Goal: Task Accomplishment & Management: Manage account settings

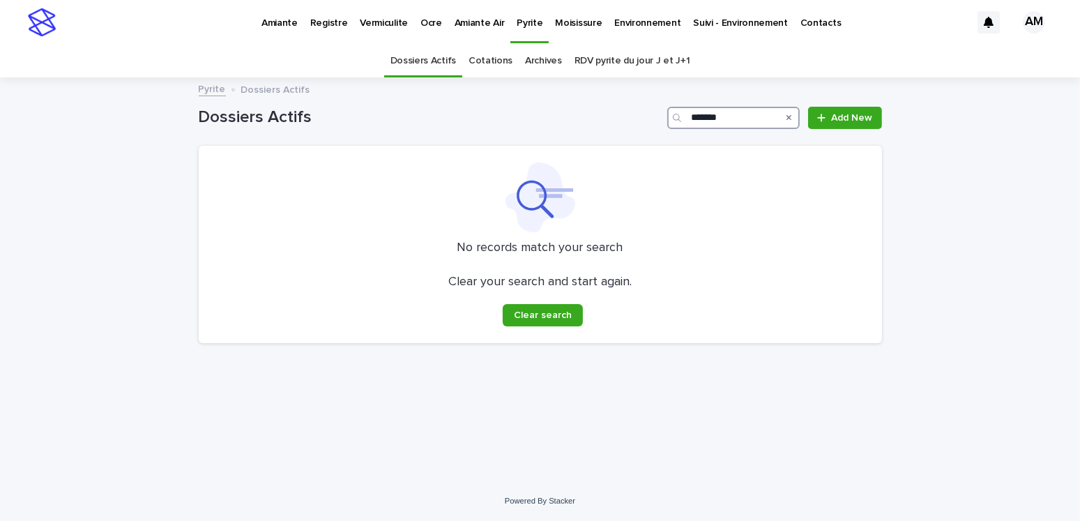
click at [747, 116] on input "*******" at bounding box center [733, 118] width 132 height 22
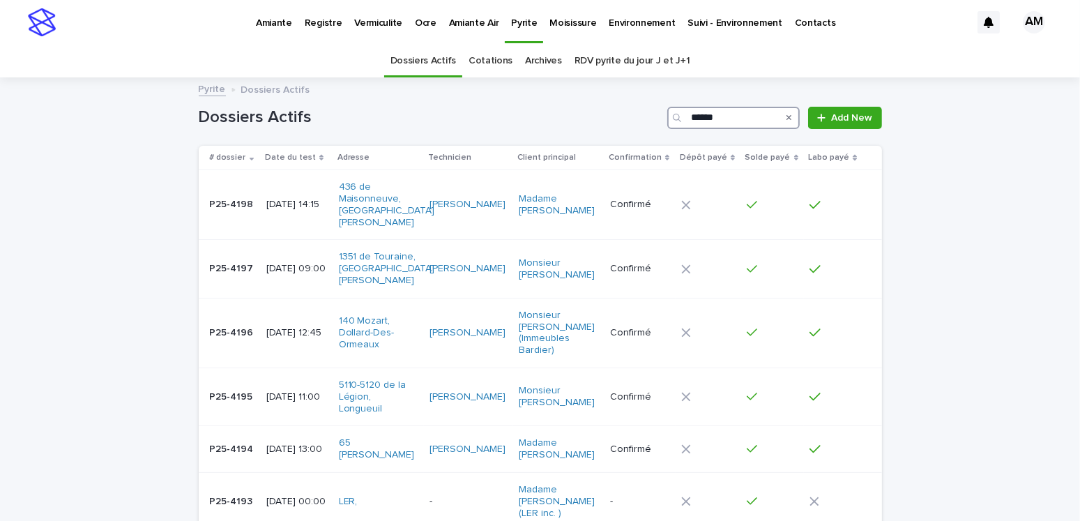
type input "*******"
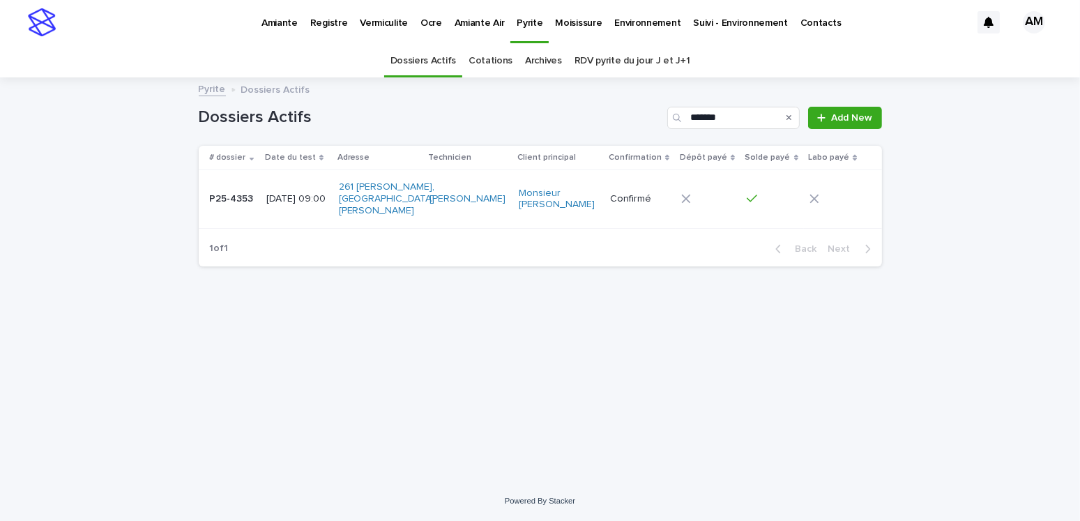
click at [307, 195] on p "[DATE] 09:00" at bounding box center [296, 199] width 61 height 12
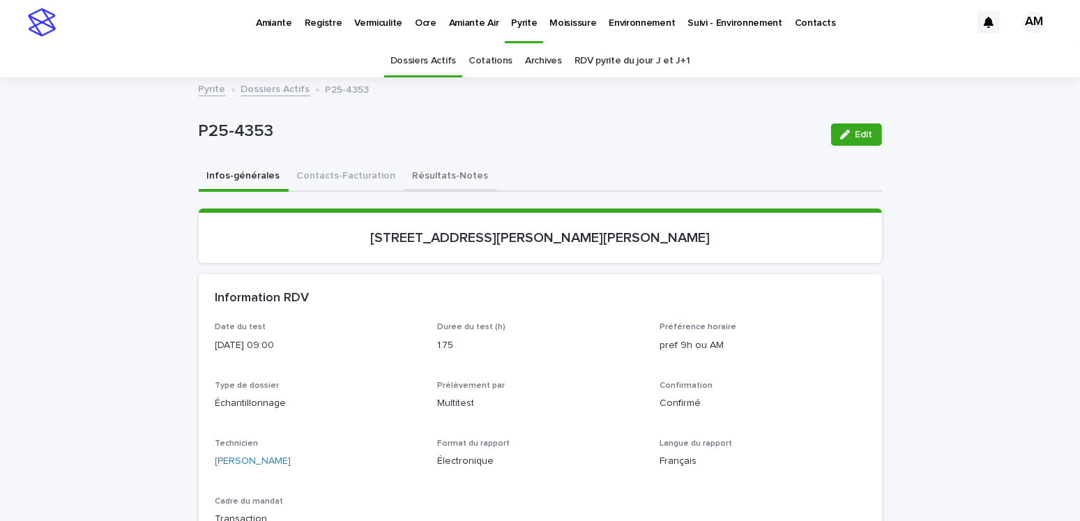
click at [427, 172] on button "Résultats-Notes" at bounding box center [450, 176] width 93 height 29
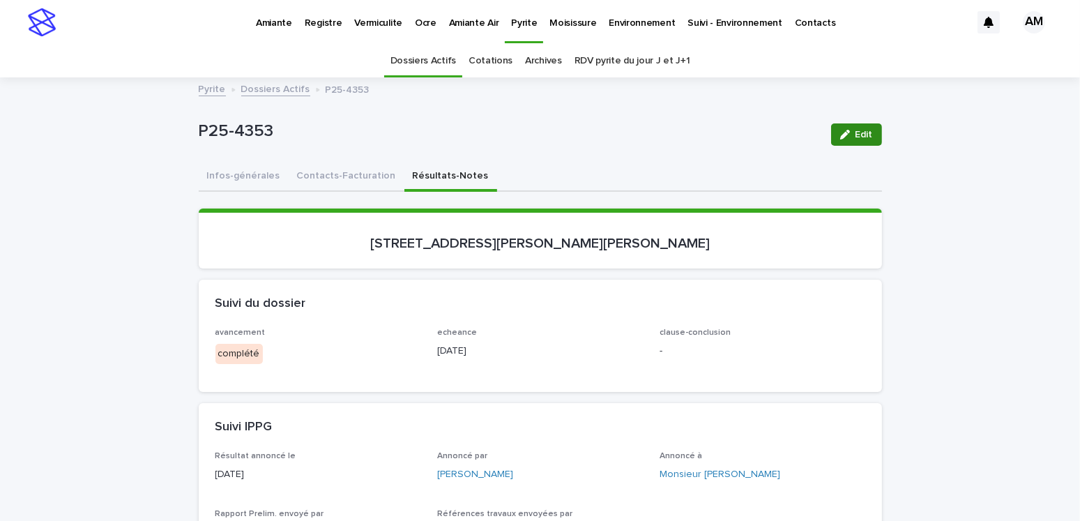
click at [863, 130] on span "Edit" at bounding box center [864, 135] width 17 height 10
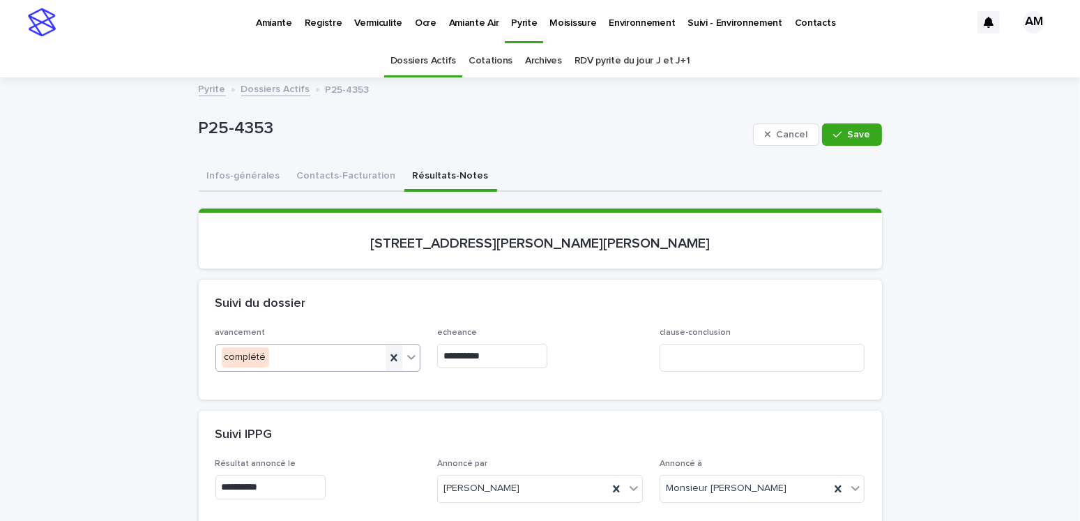
click at [387, 356] on icon at bounding box center [394, 358] width 14 height 14
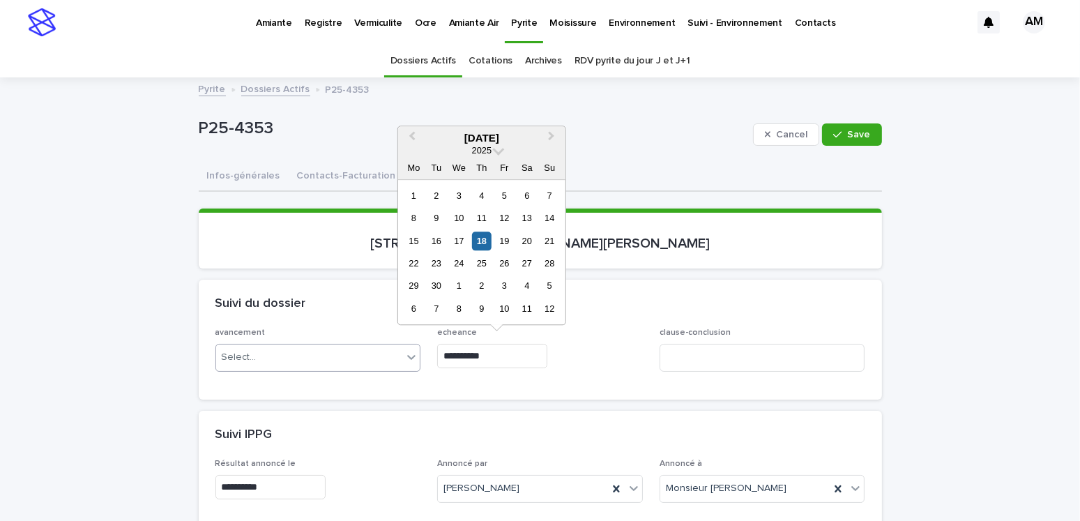
drag, startPoint x: 504, startPoint y: 355, endPoint x: 418, endPoint y: 363, distance: 86.1
click at [418, 363] on div "**********" at bounding box center [540, 355] width 650 height 54
click at [502, 393] on div "avancement Select... echeance clause-conclusion" at bounding box center [540, 363] width 683 height 71
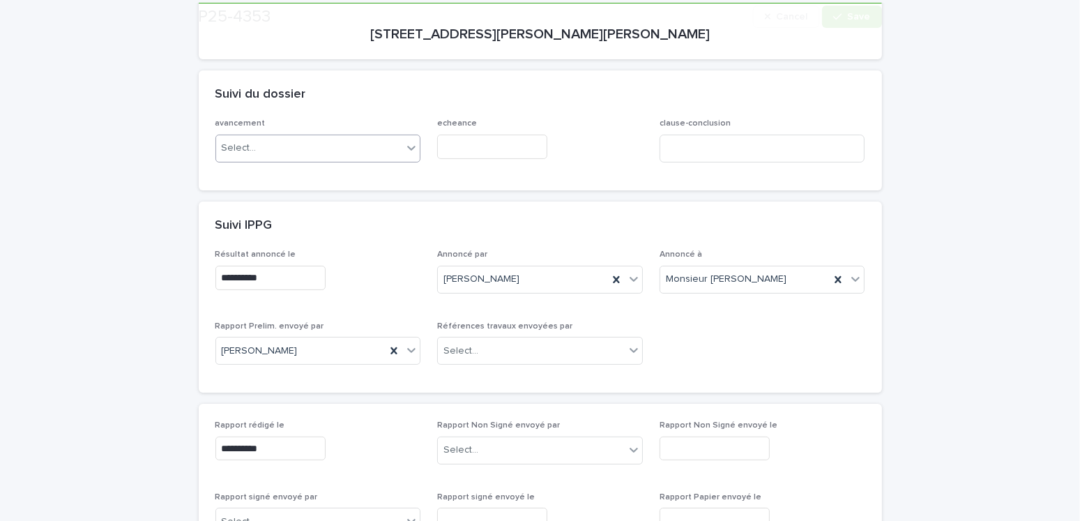
scroll to position [279, 0]
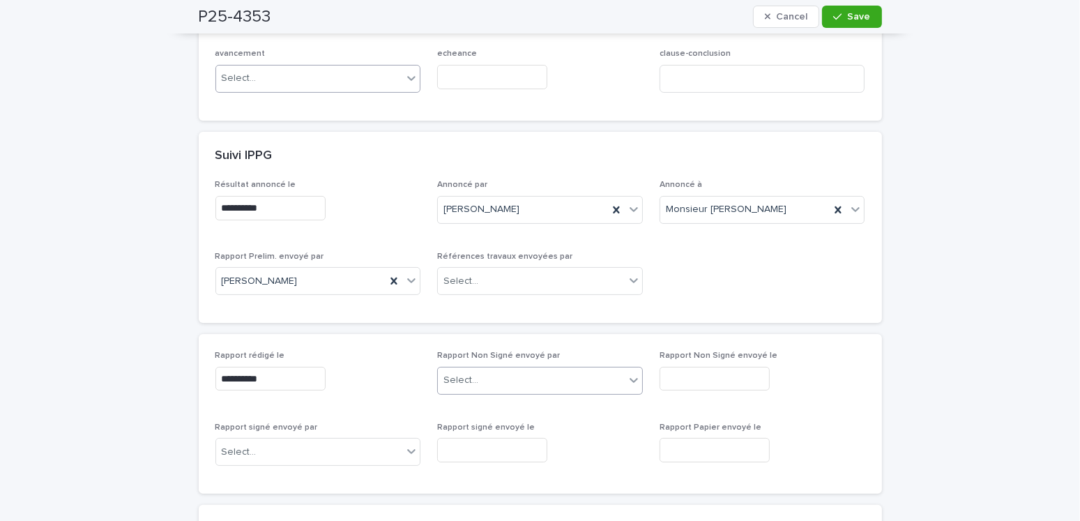
click at [484, 375] on div "Select..." at bounding box center [531, 380] width 187 height 23
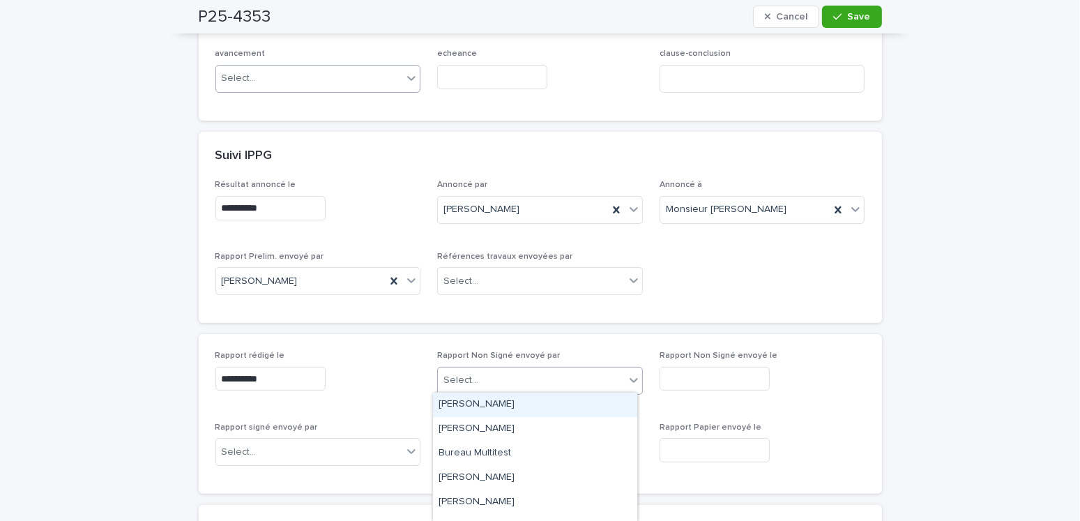
click at [467, 397] on div "[PERSON_NAME]" at bounding box center [535, 405] width 204 height 24
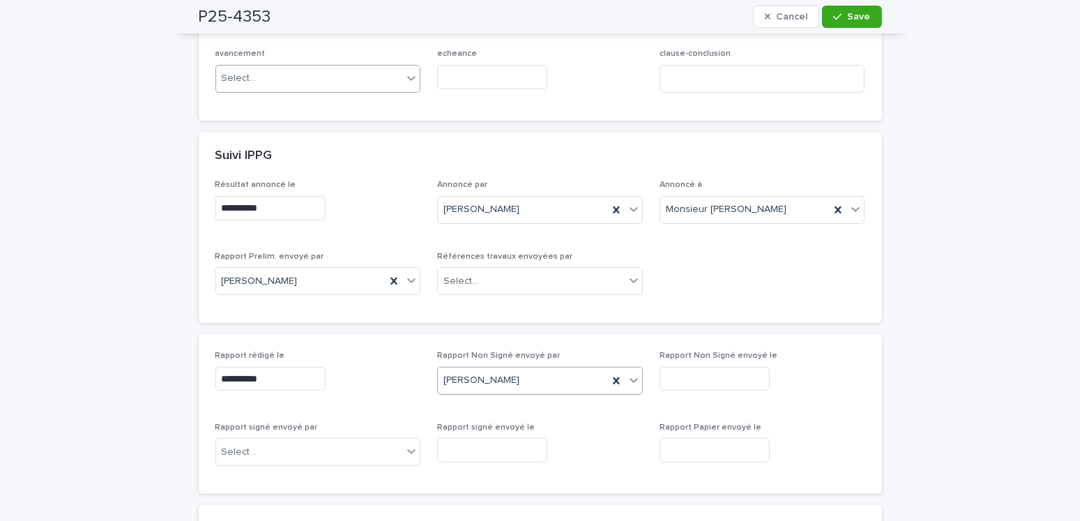
click at [684, 372] on input "text" at bounding box center [715, 379] width 110 height 24
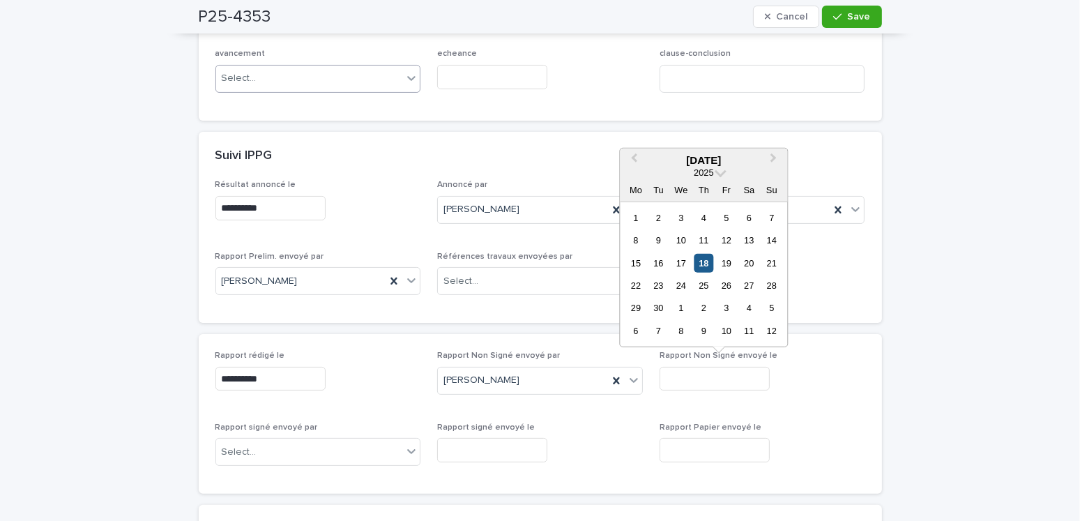
click at [710, 266] on div "18" at bounding box center [703, 262] width 19 height 19
type input "**********"
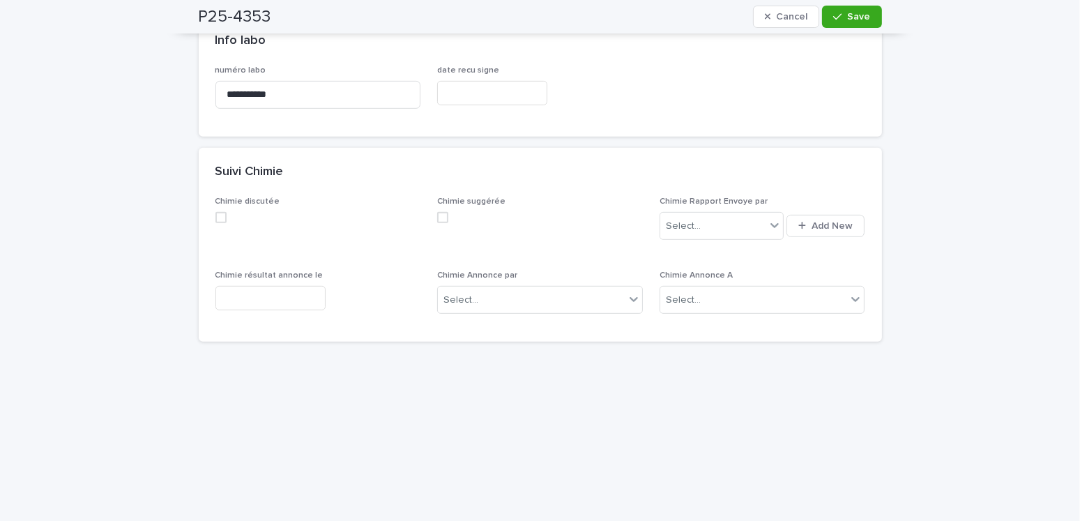
scroll to position [1046, 0]
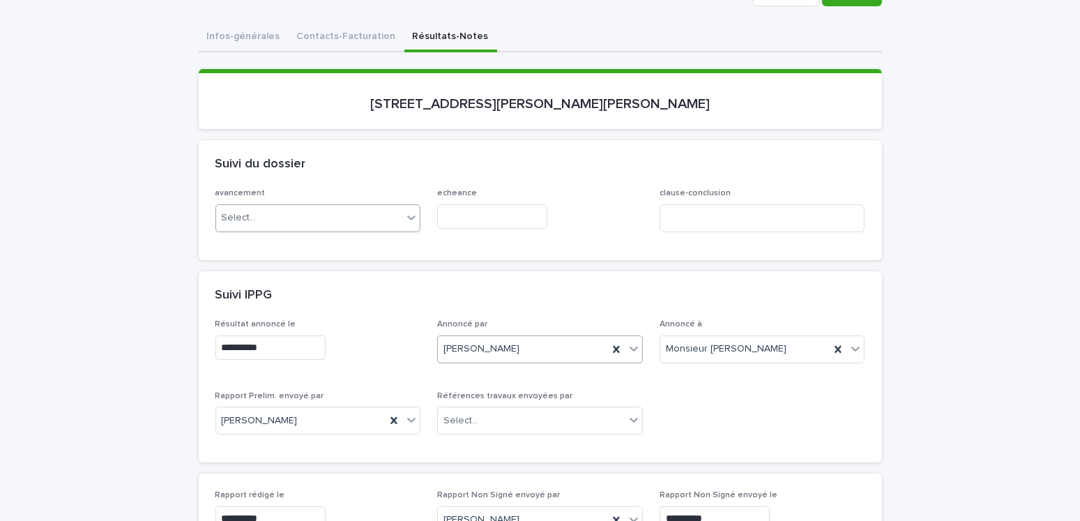
scroll to position [0, 0]
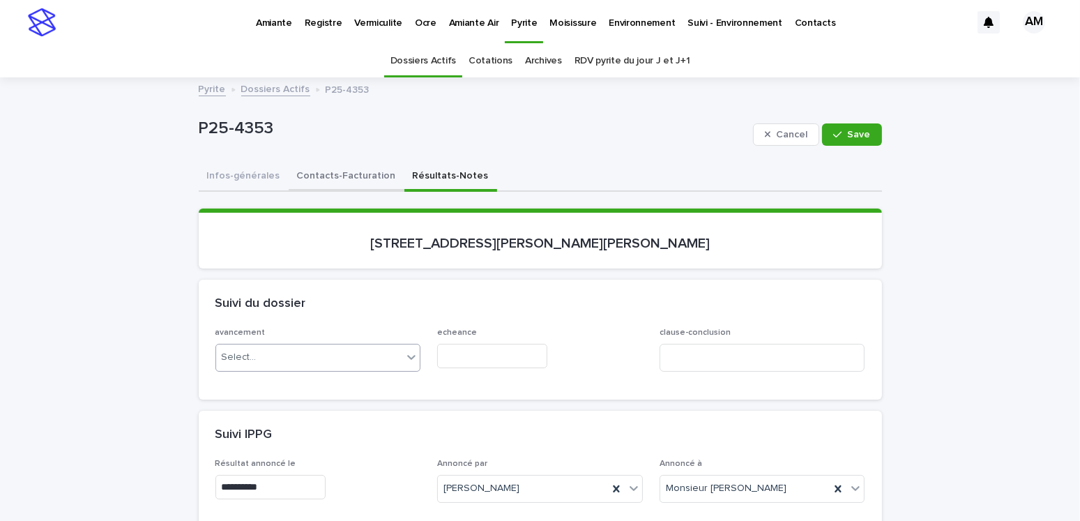
click at [334, 171] on button "Contacts-Facturation" at bounding box center [347, 176] width 116 height 29
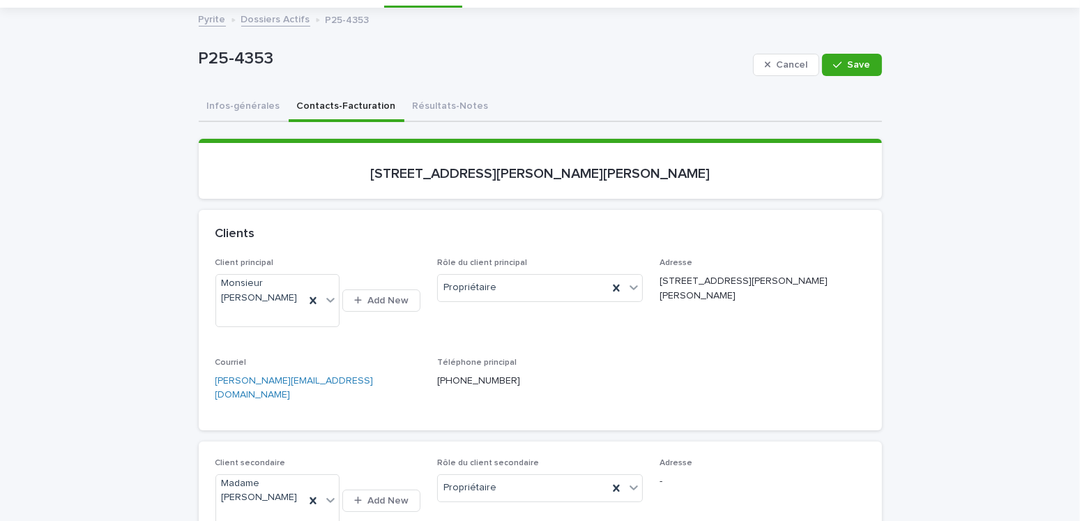
scroll to position [139, 0]
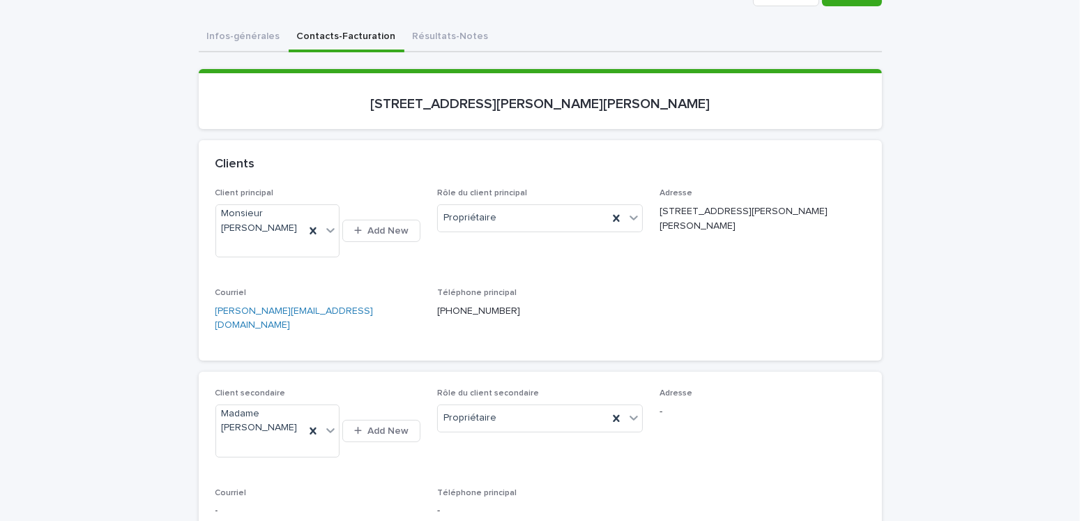
click at [386, 336] on div "[PERSON_NAME] [PERSON_NAME][EMAIL_ADDRESS][DOMAIN_NAME]" at bounding box center [318, 316] width 206 height 56
drag, startPoint x: 213, startPoint y: 340, endPoint x: 137, endPoint y: 339, distance: 76.7
copy link "[PERSON_NAME][EMAIL_ADDRESS][DOMAIN_NAME]"
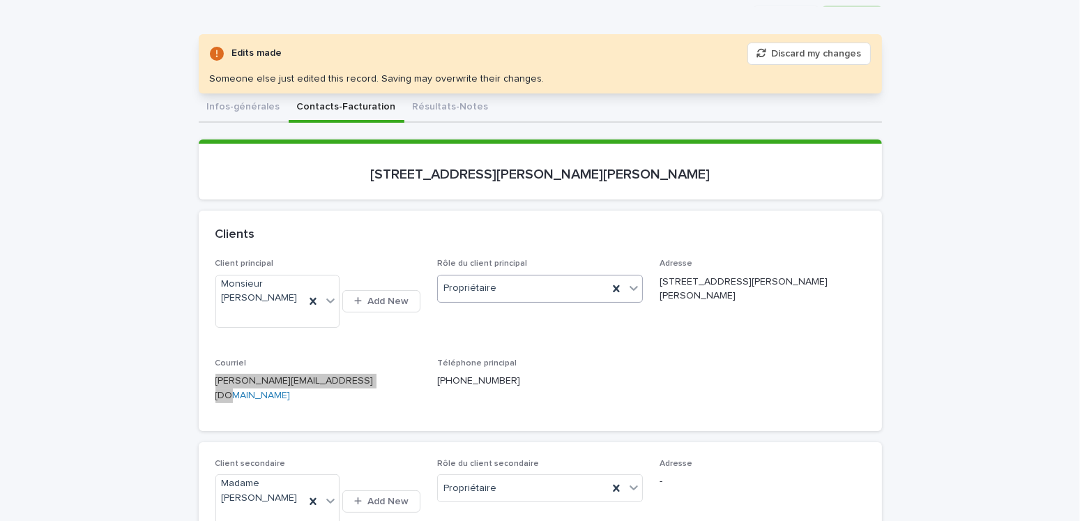
scroll to position [0, 0]
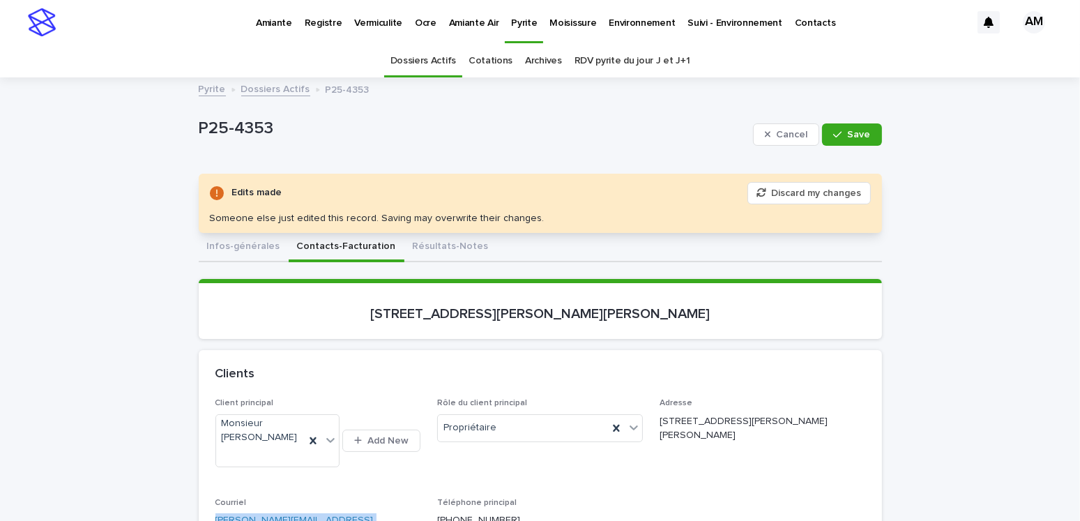
drag, startPoint x: 257, startPoint y: 246, endPoint x: 797, endPoint y: 172, distance: 545.5
click at [257, 246] on button "Infos-générales" at bounding box center [244, 247] width 90 height 29
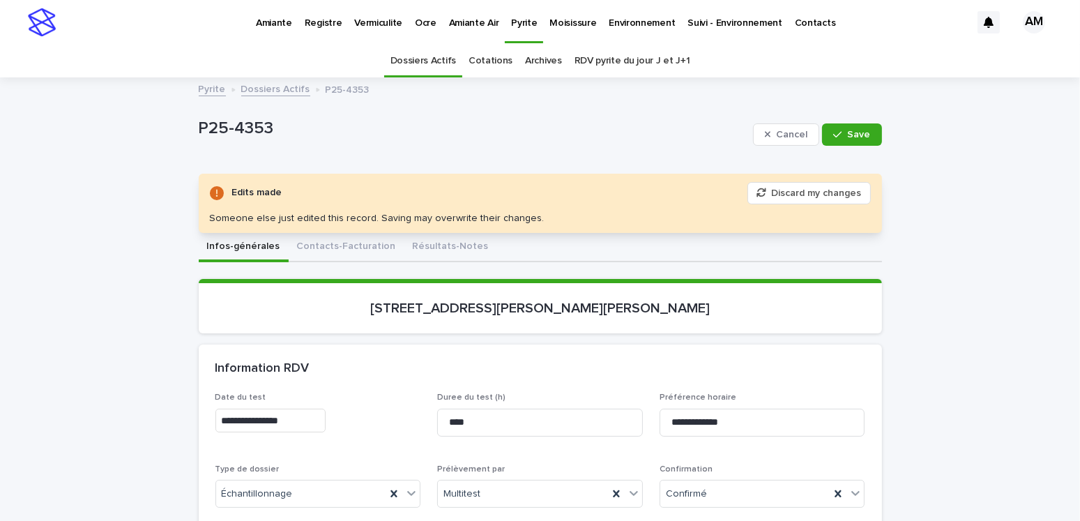
click at [833, 146] on div "Cancel Save" at bounding box center [817, 135] width 129 height 56
click at [839, 137] on div "button" at bounding box center [840, 135] width 14 height 10
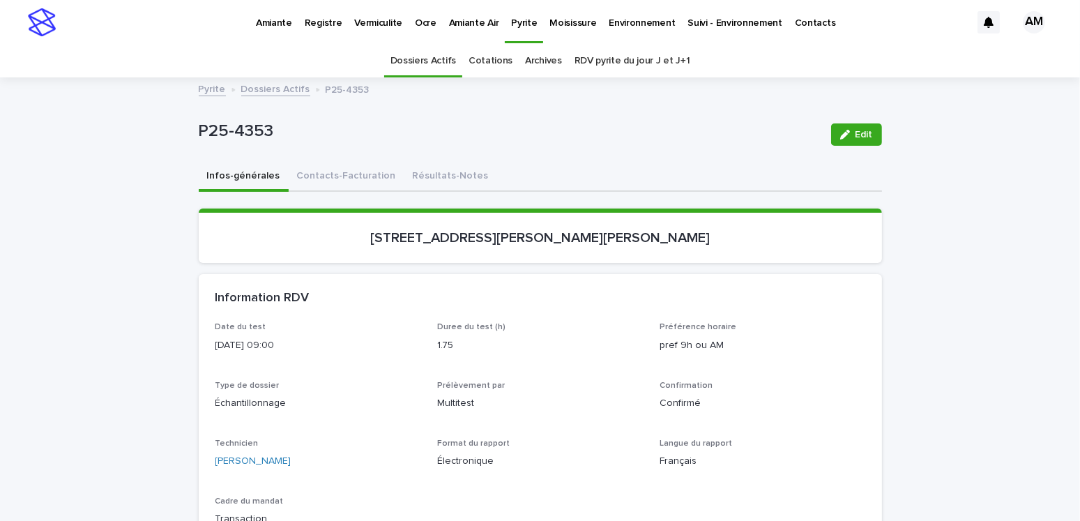
click at [278, 94] on link "Dossiers Actifs" at bounding box center [275, 88] width 69 height 16
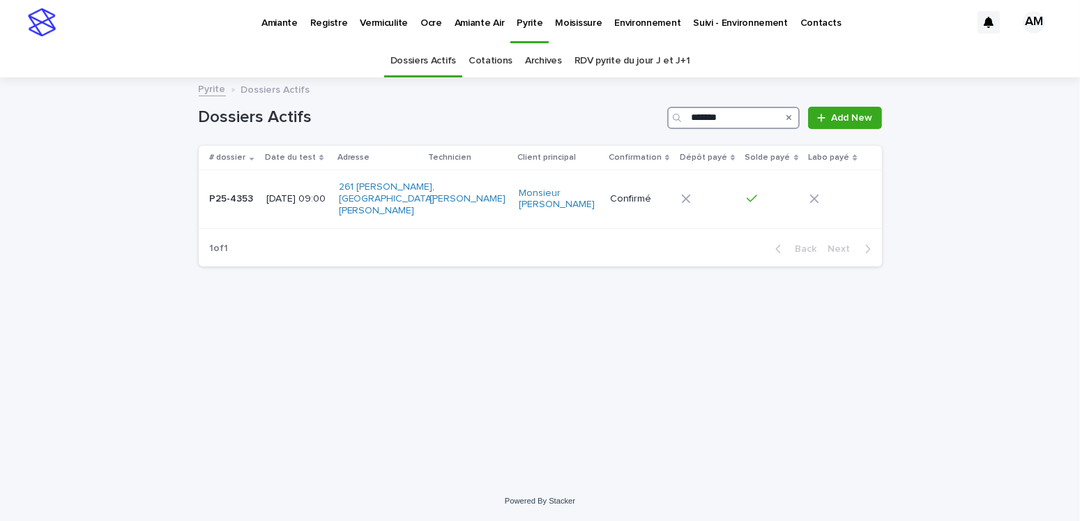
click at [735, 121] on input "*******" at bounding box center [733, 118] width 132 height 22
type input "*******"
click at [296, 193] on p "[DATE] 12:45" at bounding box center [295, 199] width 59 height 12
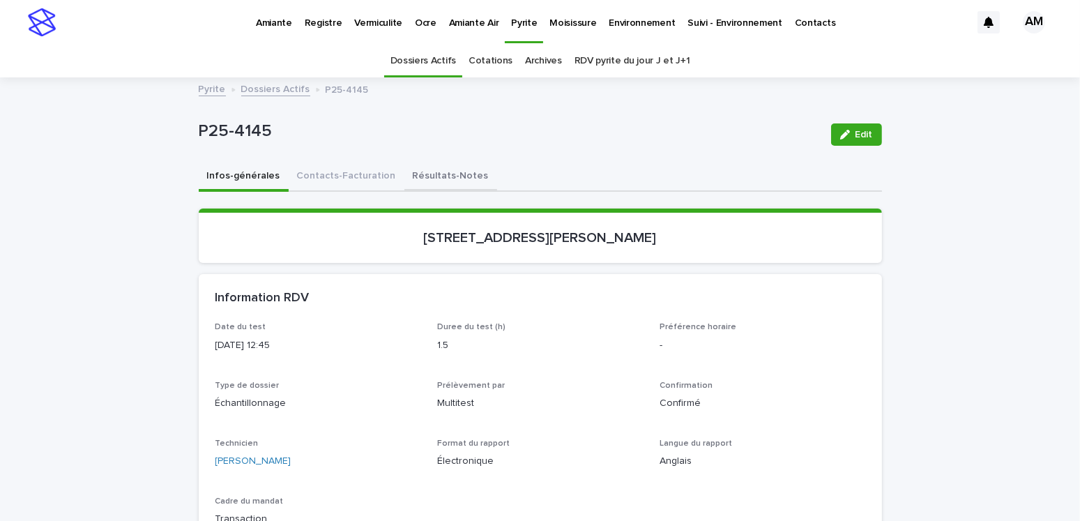
click at [421, 168] on button "Résultats-Notes" at bounding box center [450, 176] width 93 height 29
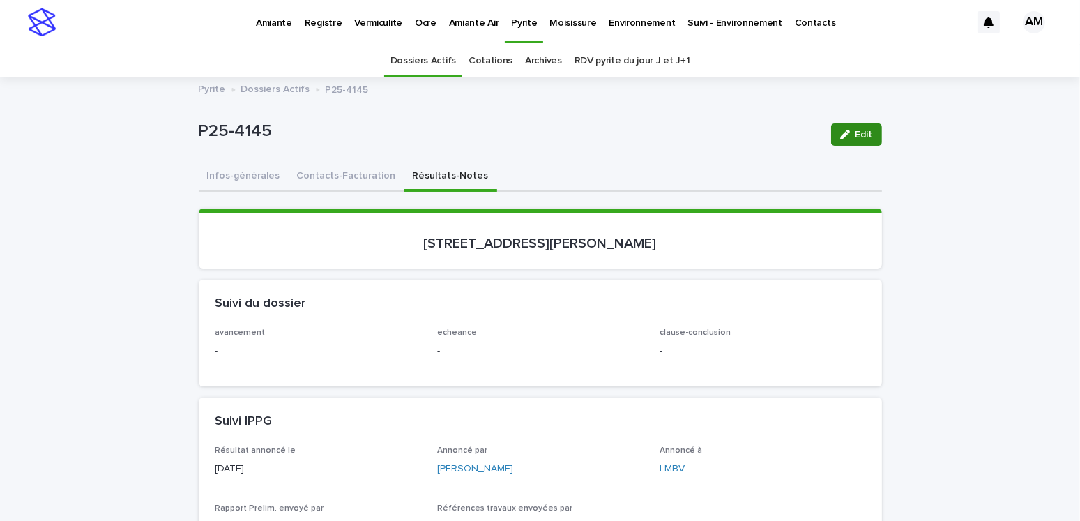
click at [848, 136] on div "button" at bounding box center [847, 135] width 15 height 10
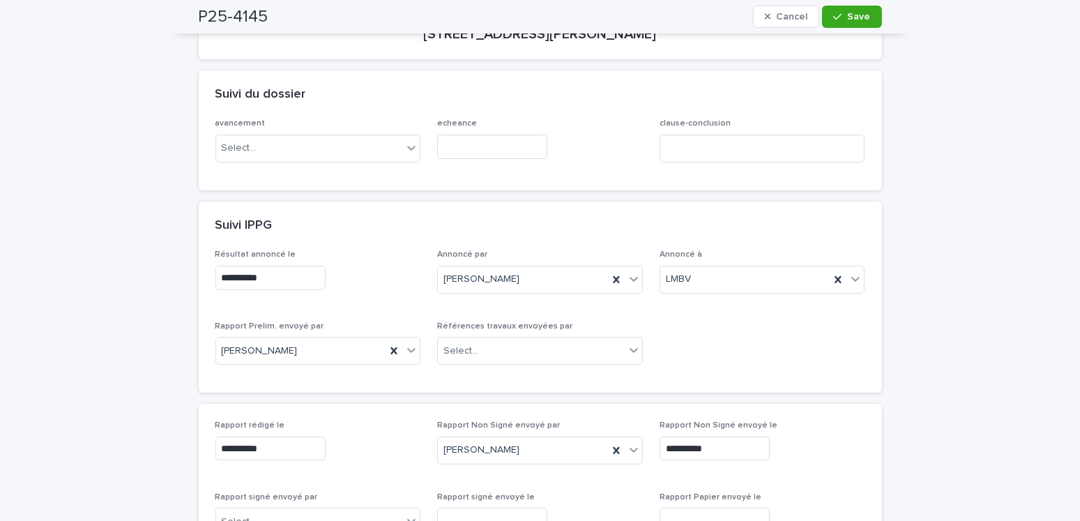
scroll to position [418, 0]
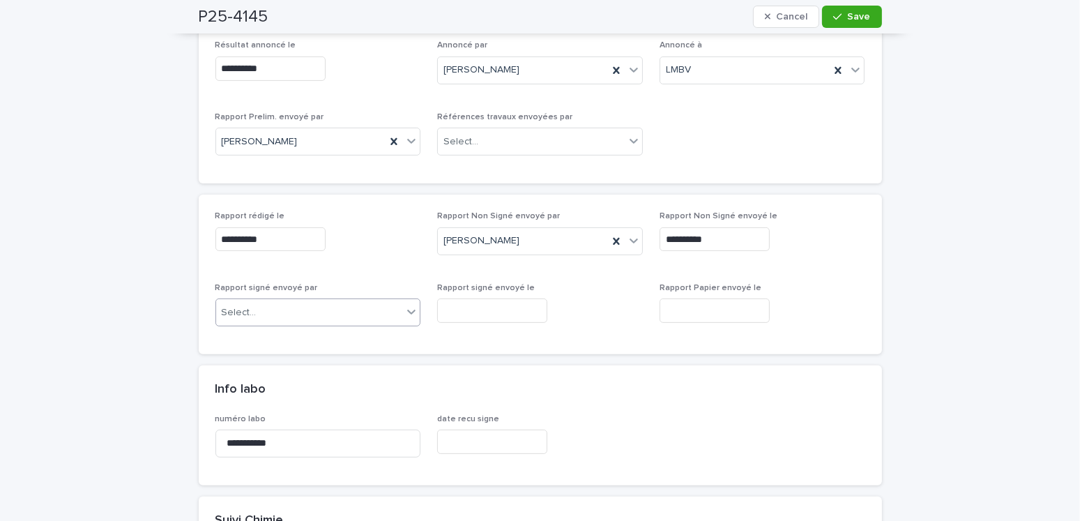
click at [284, 311] on div "Select..." at bounding box center [309, 312] width 187 height 23
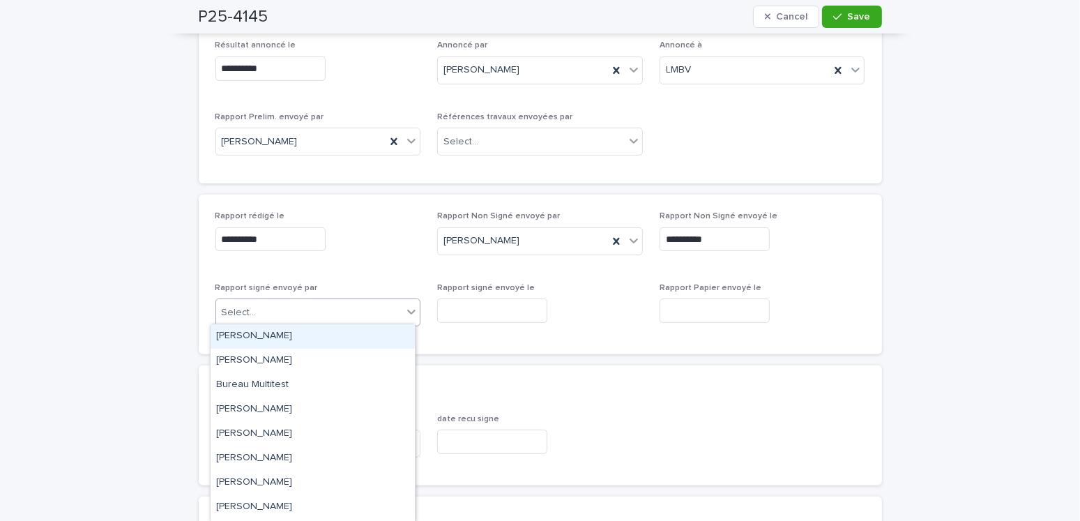
click at [267, 332] on div "[PERSON_NAME]" at bounding box center [313, 336] width 204 height 24
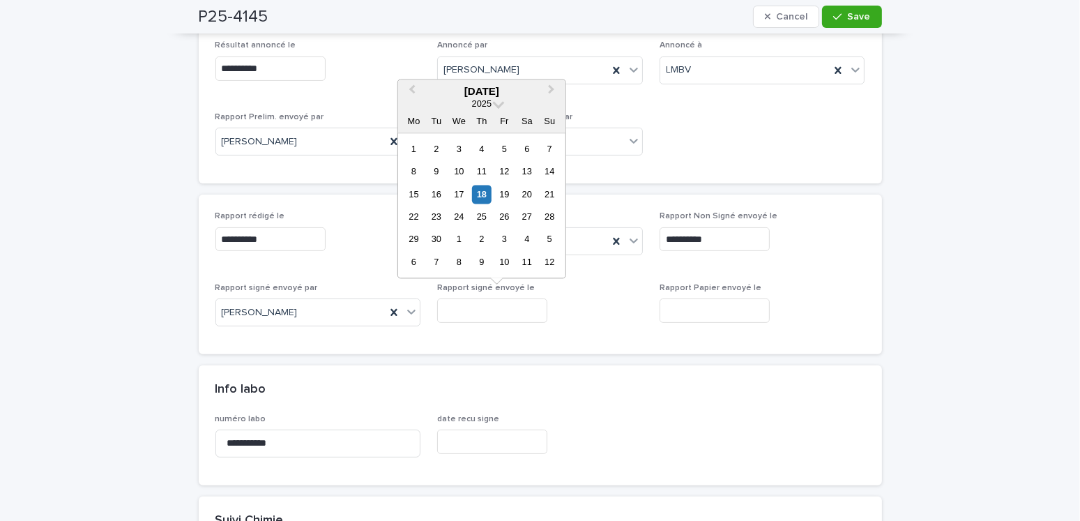
click at [456, 303] on input "text" at bounding box center [492, 310] width 110 height 24
click at [485, 198] on div "18" at bounding box center [481, 194] width 19 height 19
type input "**********"
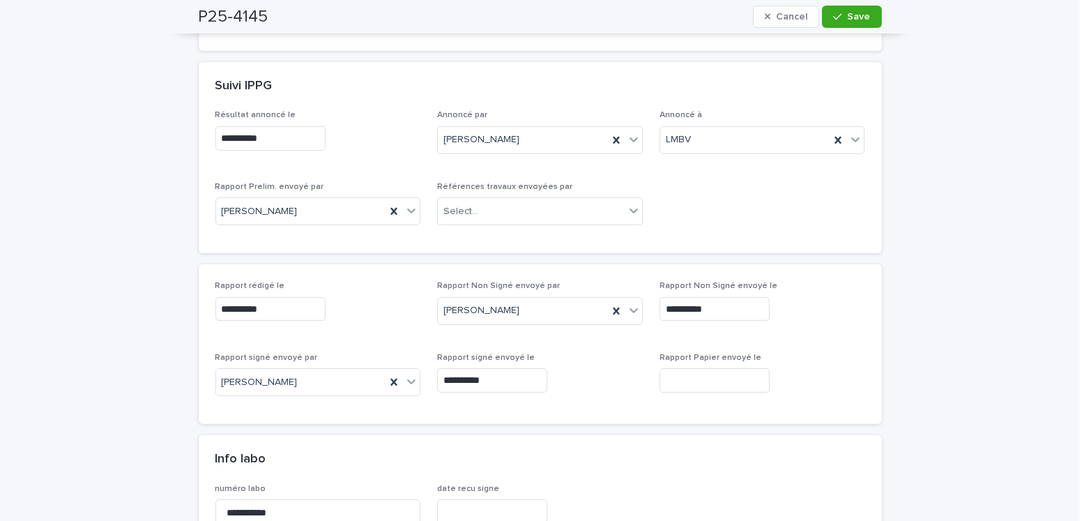
scroll to position [70, 0]
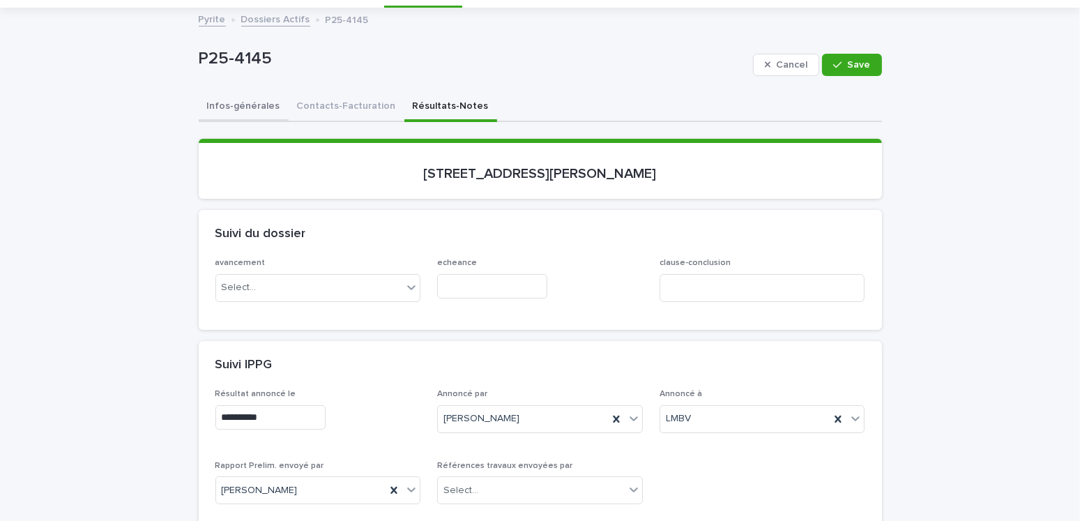
click at [241, 100] on button "Infos-générales" at bounding box center [244, 107] width 90 height 29
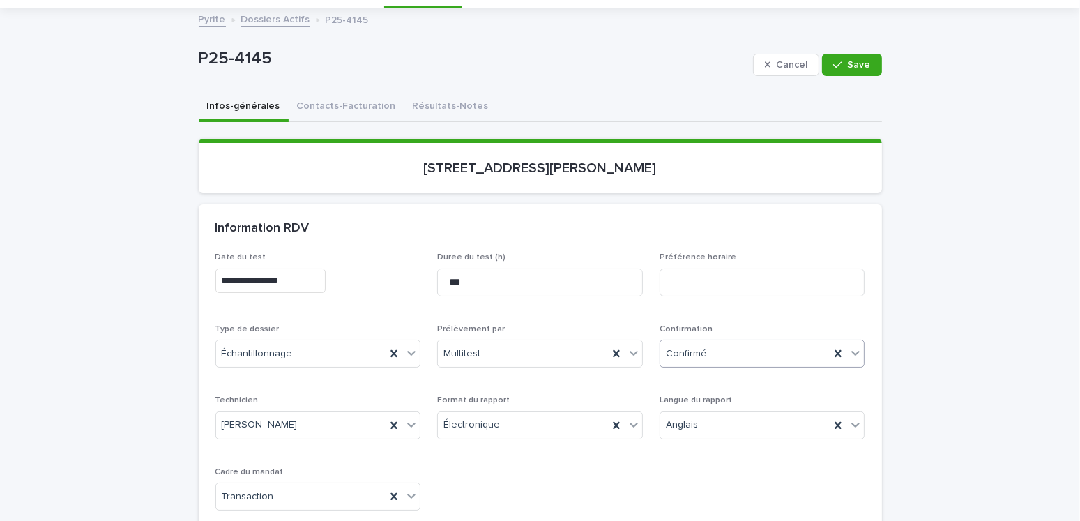
click at [724, 342] on div "Confirmé" at bounding box center [745, 353] width 170 height 23
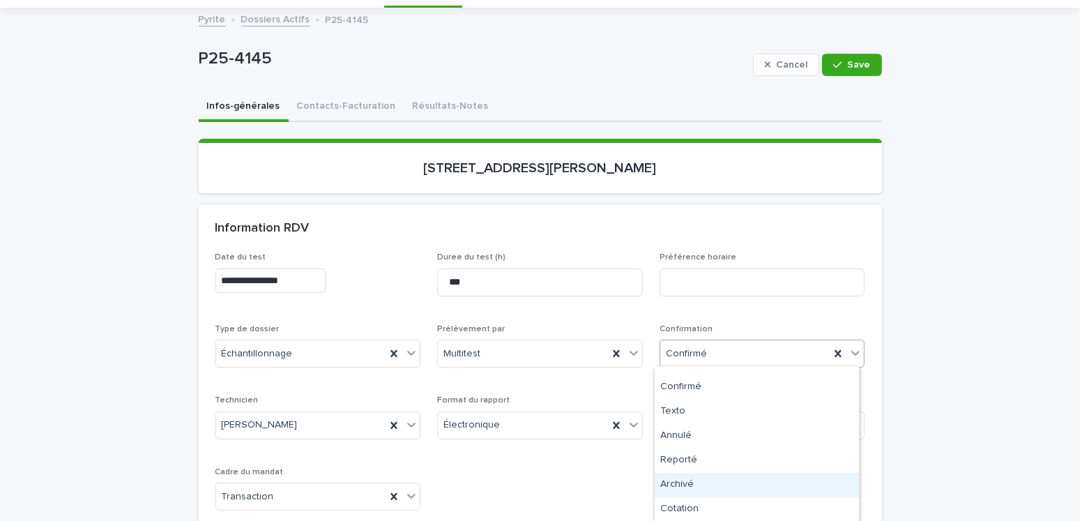
click at [681, 486] on div "Archivé" at bounding box center [757, 485] width 204 height 24
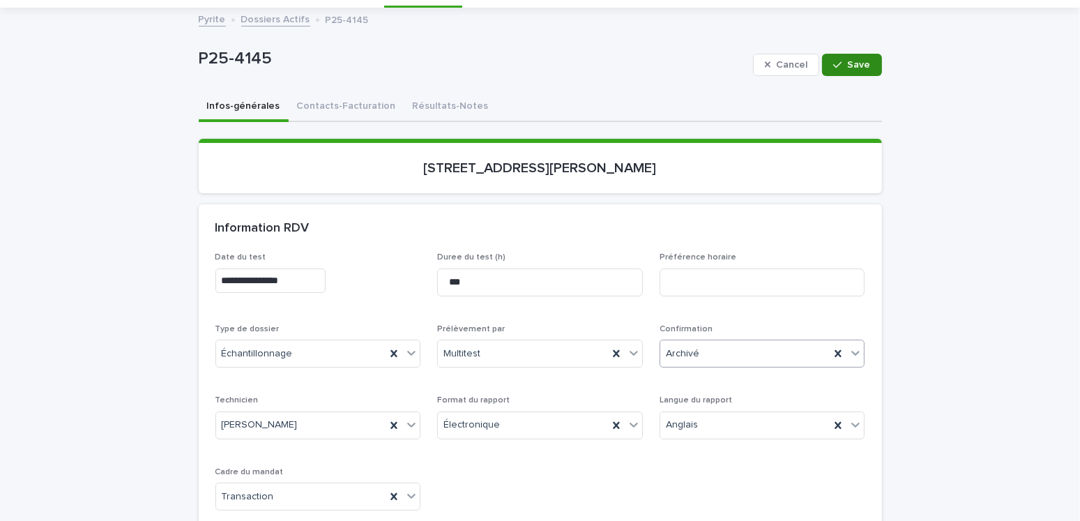
click at [854, 70] on button "Save" at bounding box center [851, 65] width 59 height 22
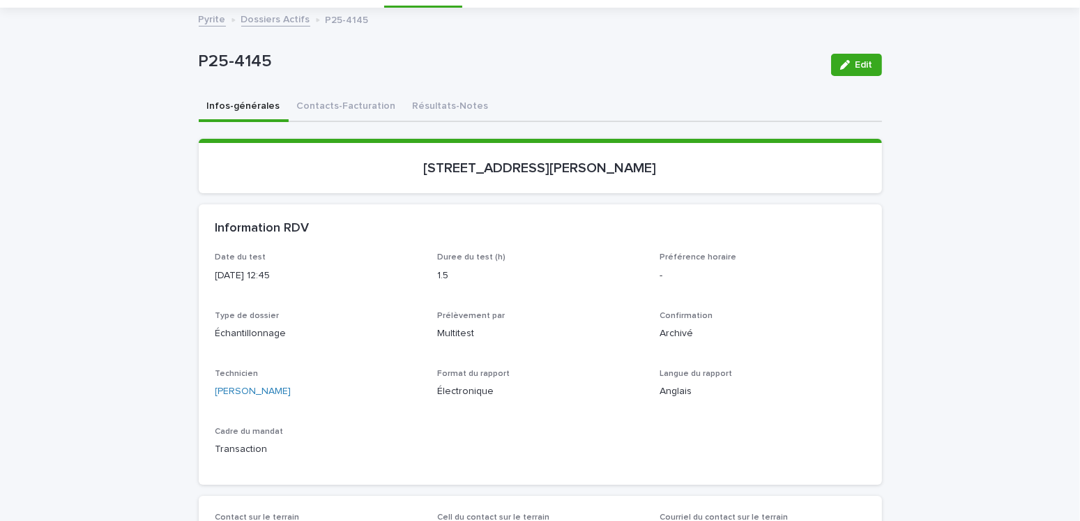
scroll to position [0, 0]
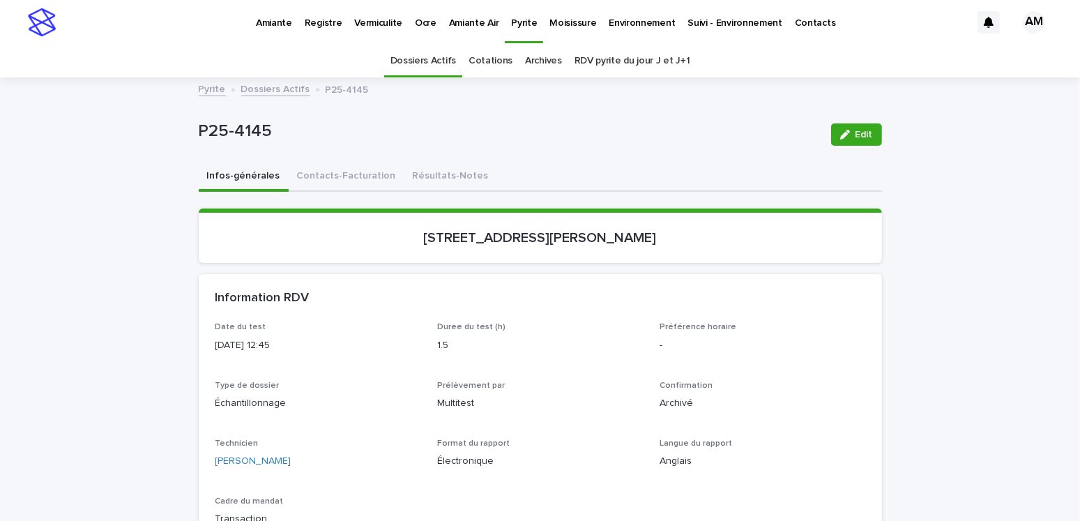
click at [254, 84] on link "Dossiers Actifs" at bounding box center [275, 88] width 69 height 16
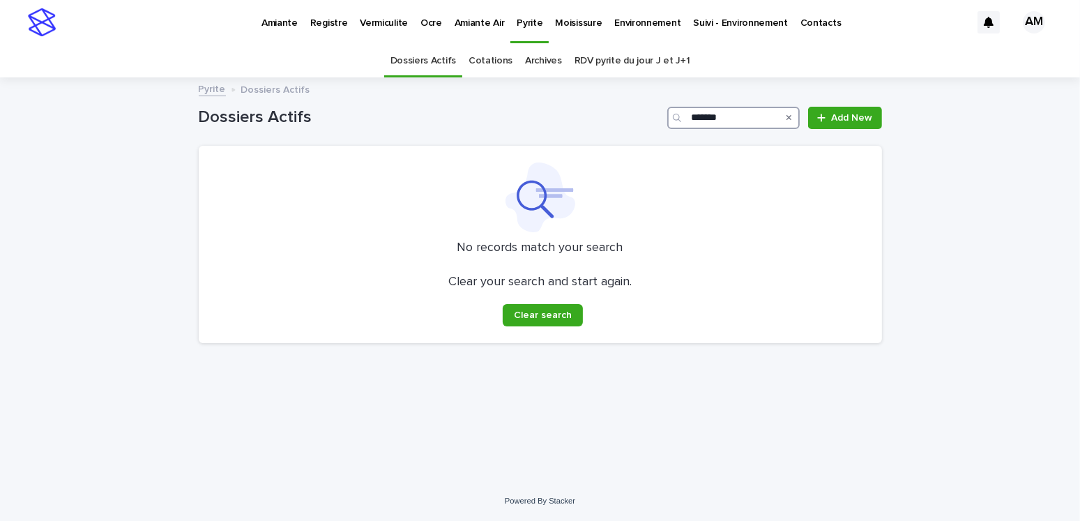
click at [739, 119] on input "*******" at bounding box center [733, 118] width 132 height 22
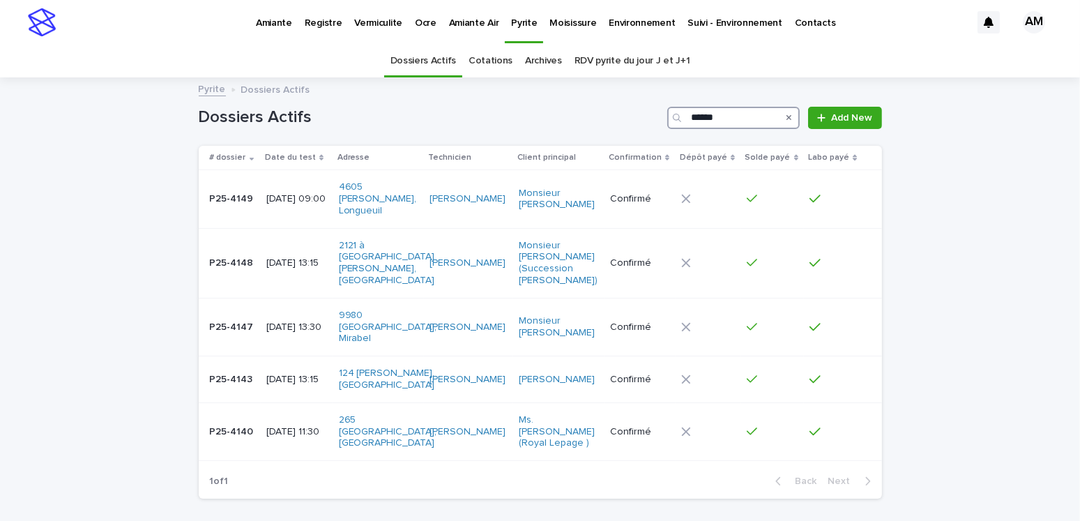
type input "*******"
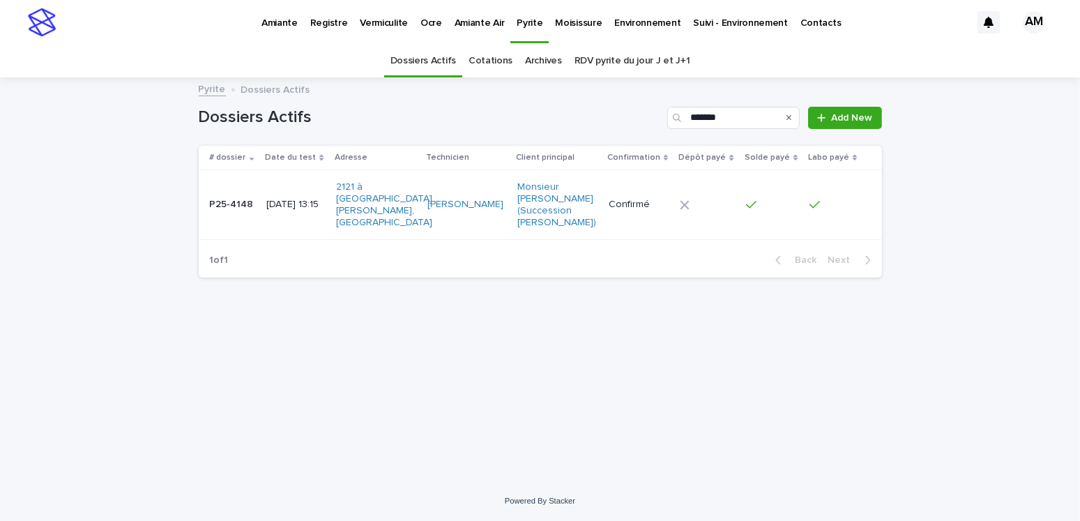
click at [266, 207] on p "[DATE] 13:15" at bounding box center [295, 205] width 58 height 12
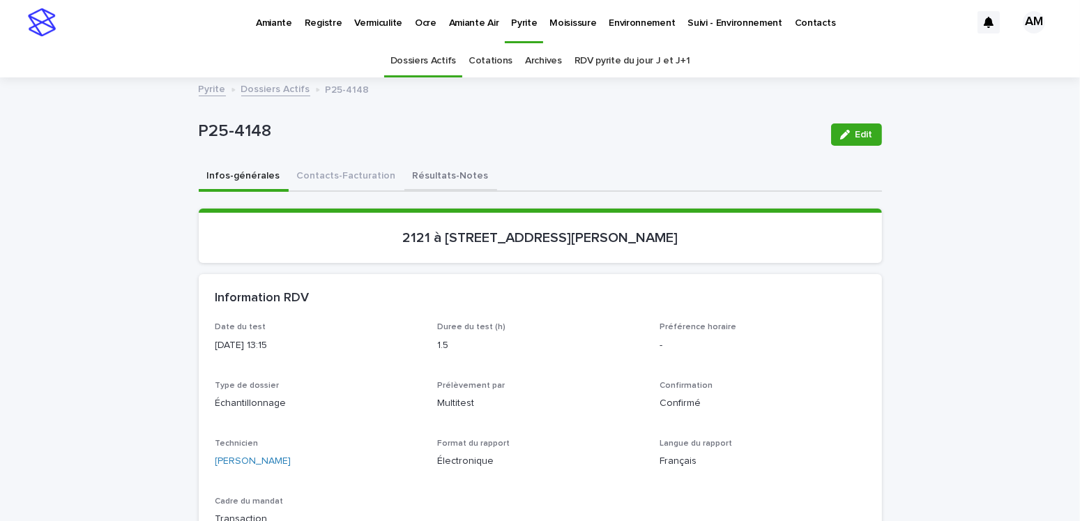
click at [439, 169] on button "Résultats-Notes" at bounding box center [450, 176] width 93 height 29
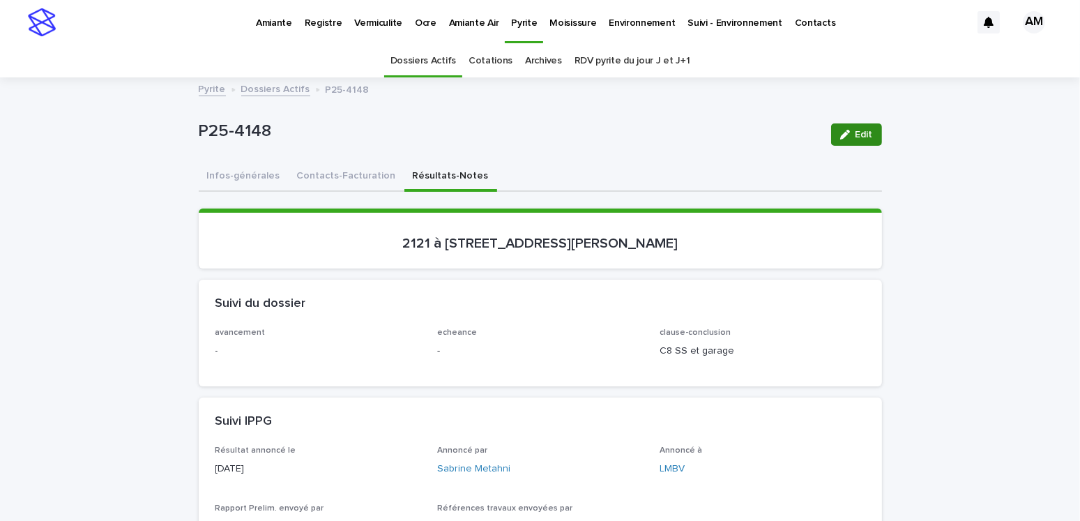
click at [851, 125] on button "Edit" at bounding box center [856, 134] width 51 height 22
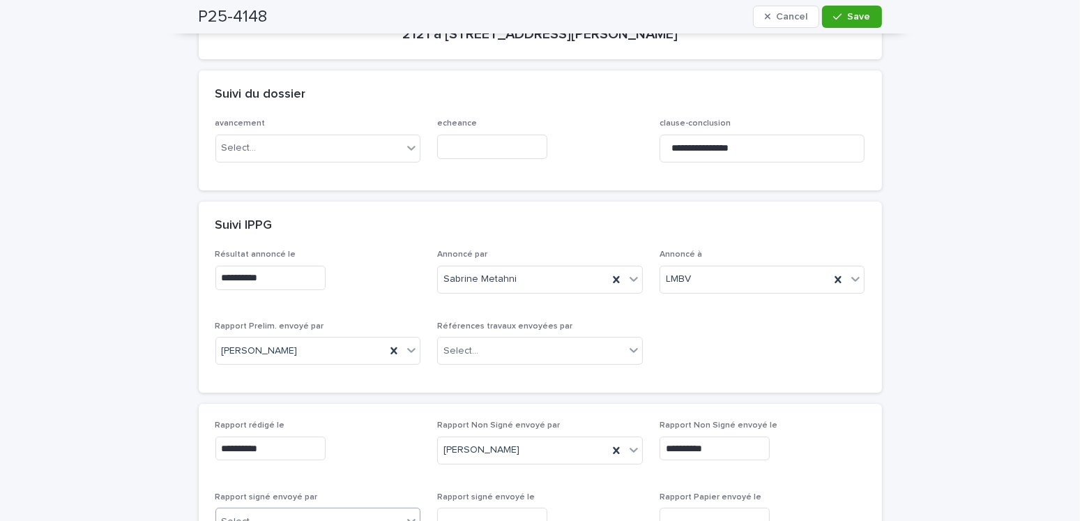
scroll to position [418, 0]
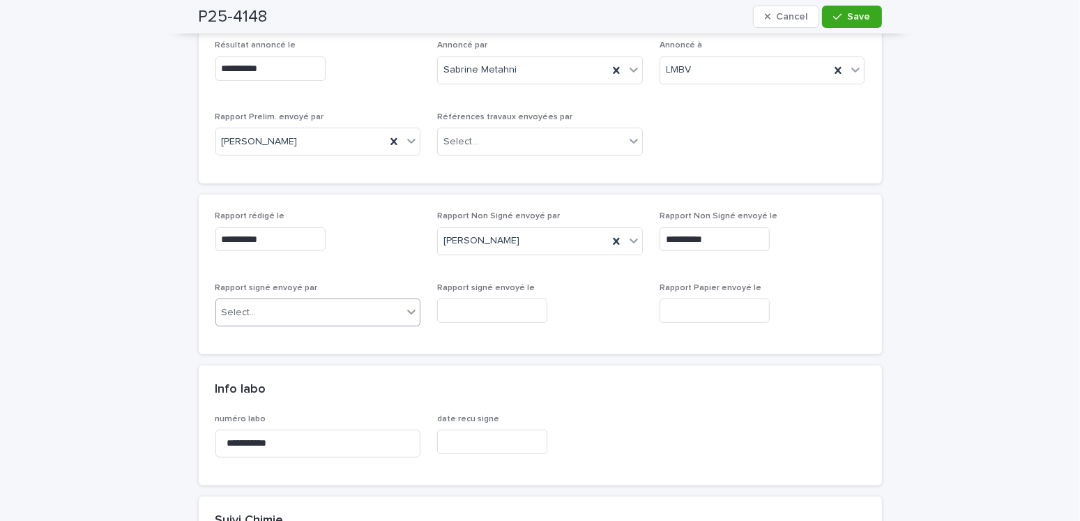
click at [264, 305] on div "Select..." at bounding box center [309, 312] width 187 height 23
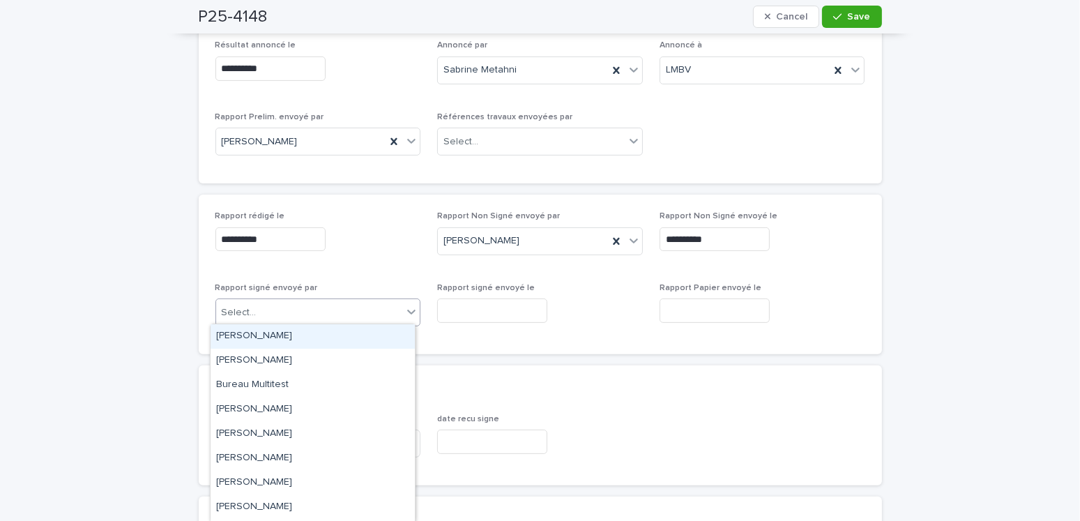
click at [266, 334] on div "[PERSON_NAME]" at bounding box center [313, 336] width 204 height 24
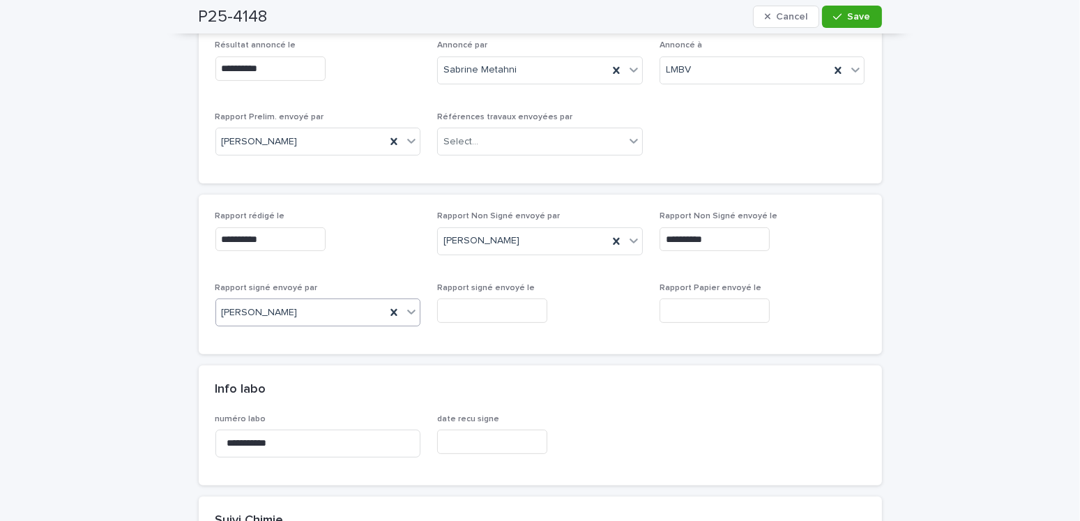
click at [476, 304] on input "text" at bounding box center [492, 310] width 110 height 24
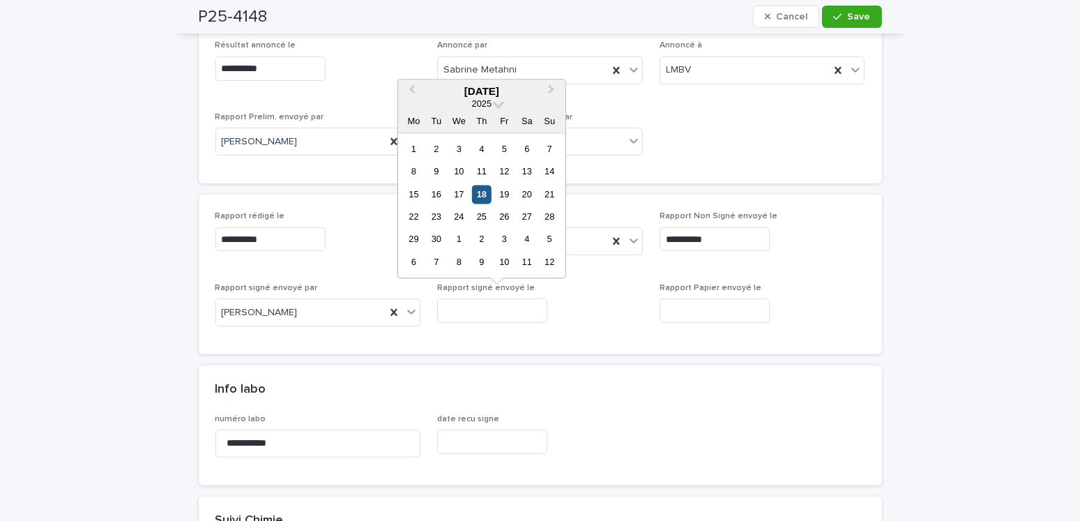
click at [473, 195] on div "18" at bounding box center [481, 194] width 19 height 19
type input "**********"
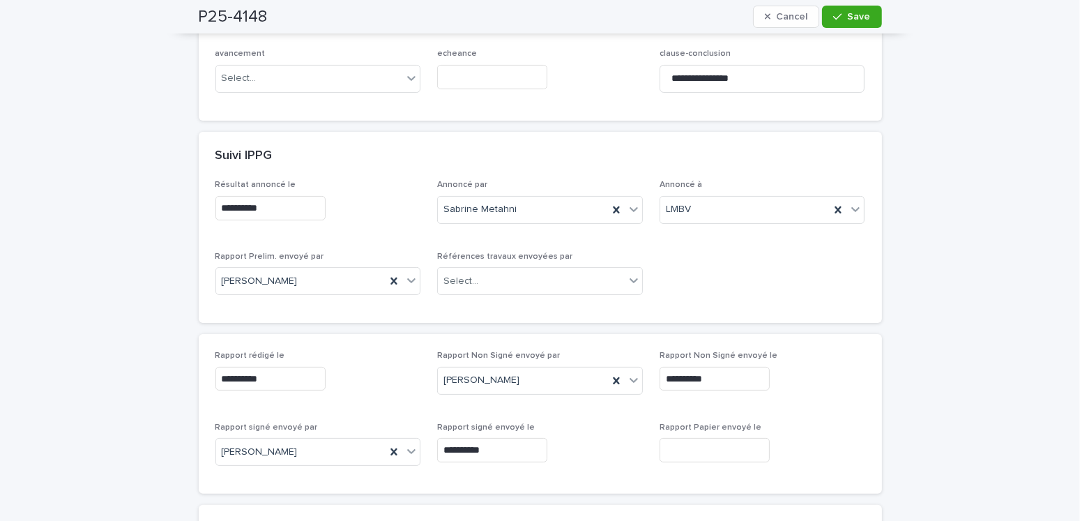
scroll to position [0, 0]
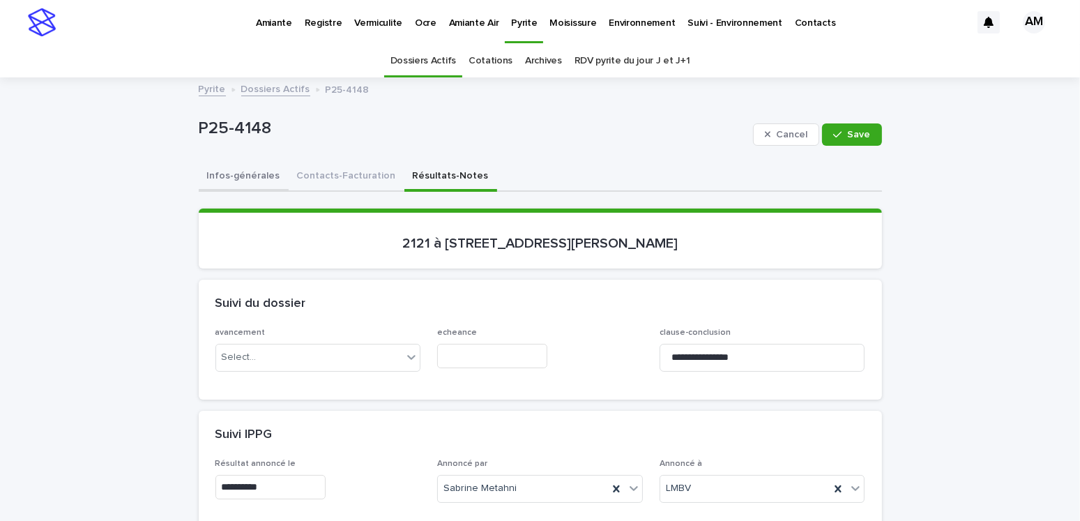
click at [209, 172] on button "Infos-générales" at bounding box center [244, 176] width 90 height 29
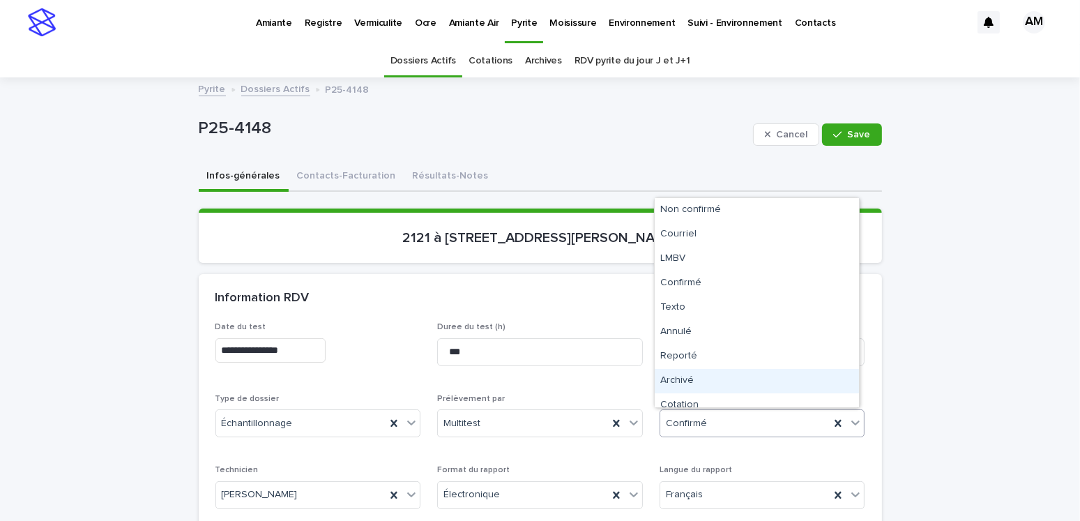
click at [685, 383] on div "Archivé" at bounding box center [757, 381] width 204 height 24
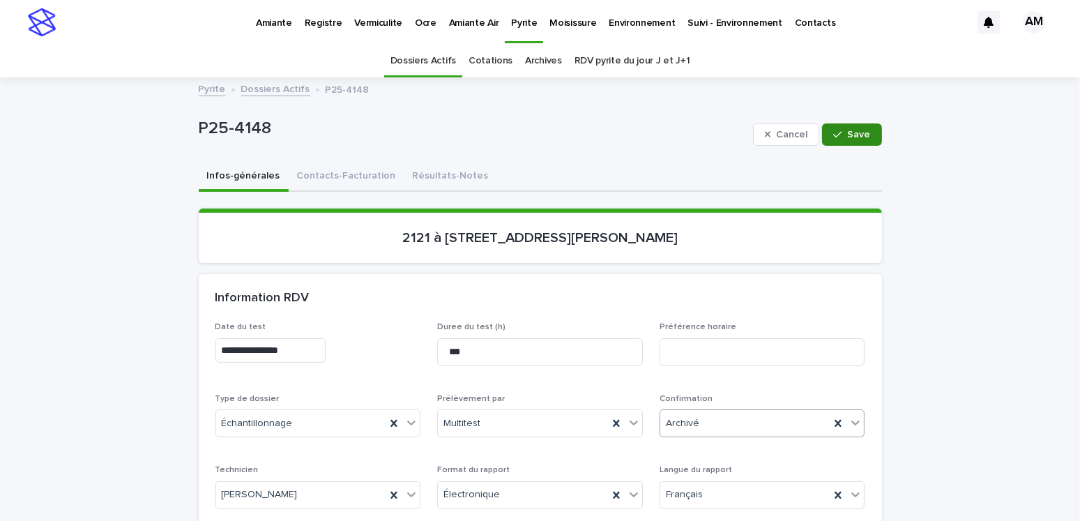
click at [833, 131] on icon "button" at bounding box center [837, 135] width 8 height 10
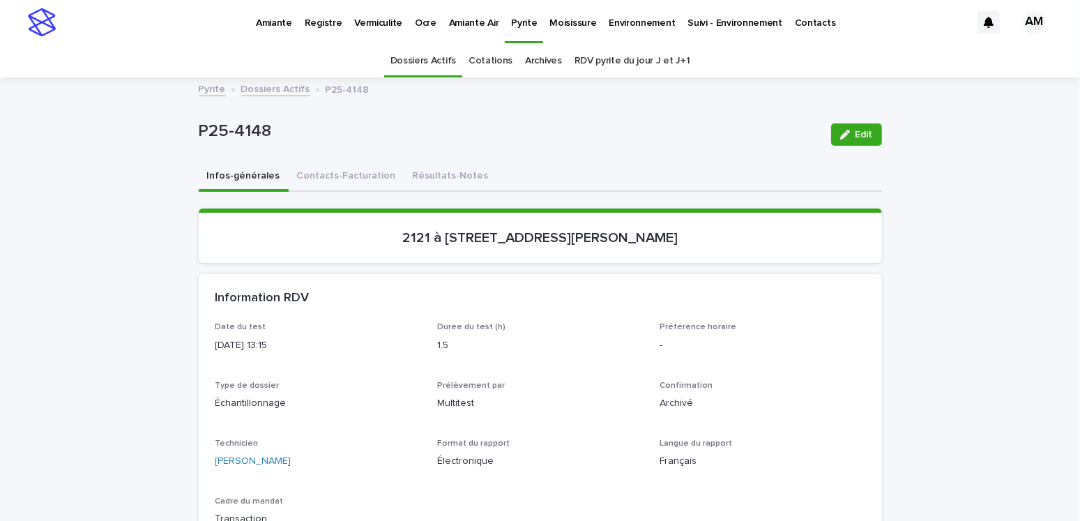
click at [287, 87] on link "Dossiers Actifs" at bounding box center [275, 88] width 69 height 16
